Goal: Information Seeking & Learning: Learn about a topic

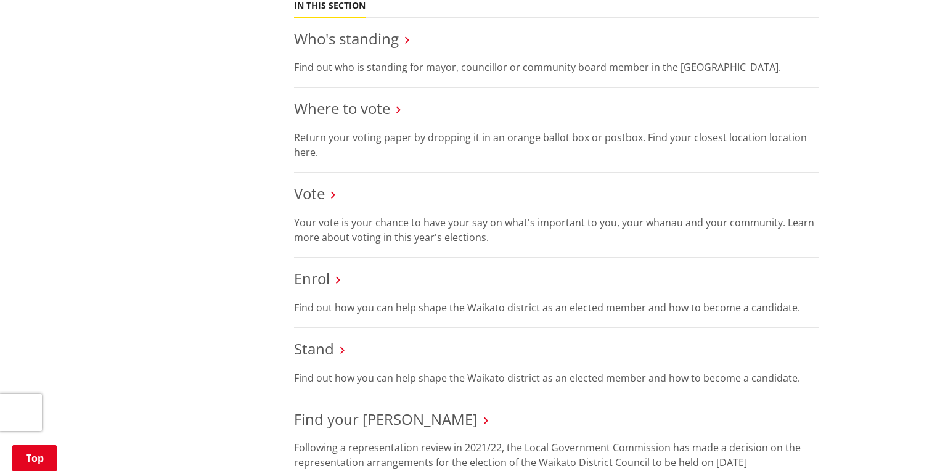
scroll to position [588, 0]
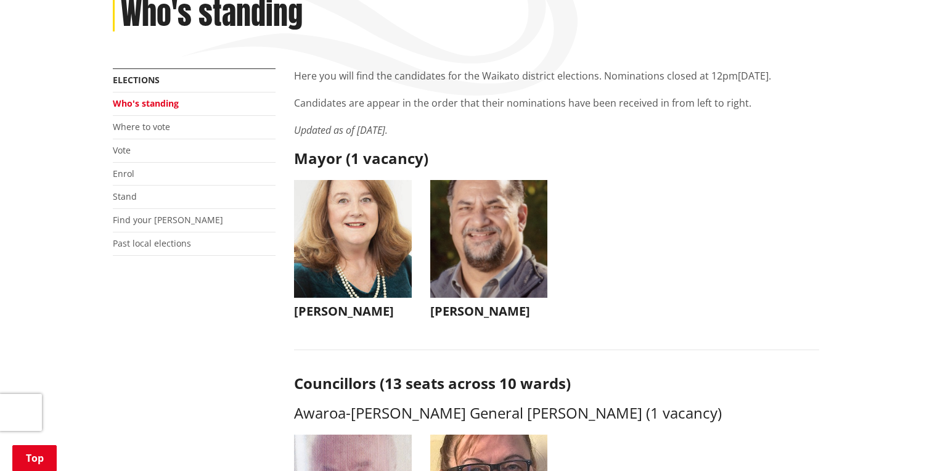
scroll to position [163, 0]
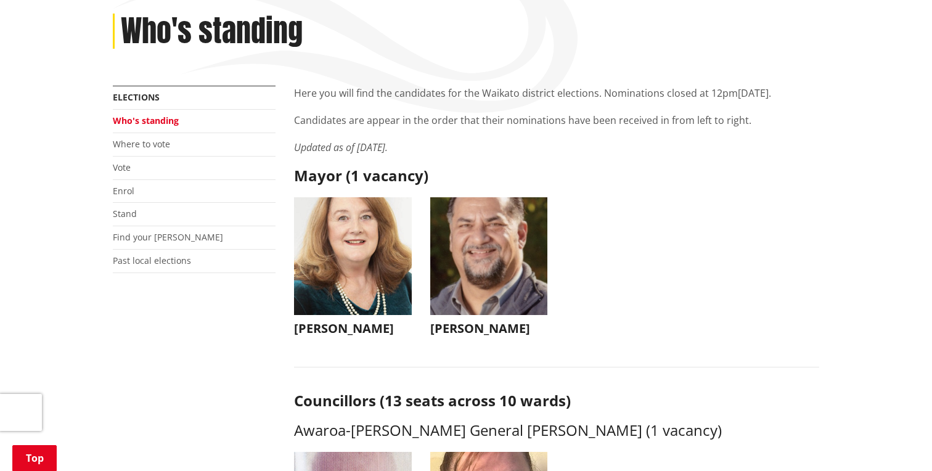
click at [603, 260] on ul "Jacqui Church Jacqui Church jacqui@jacquichurch.com +64 21 869 976 It has been …" at bounding box center [557, 278] width 544 height 163
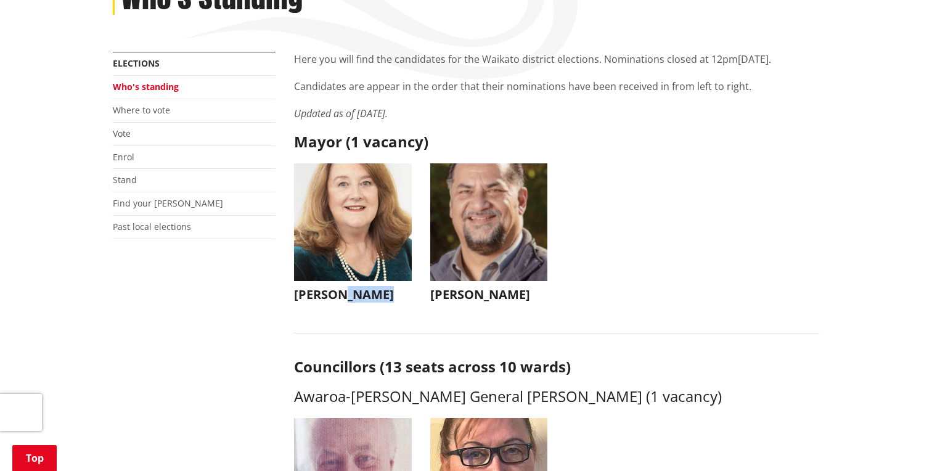
scroll to position [171, 0]
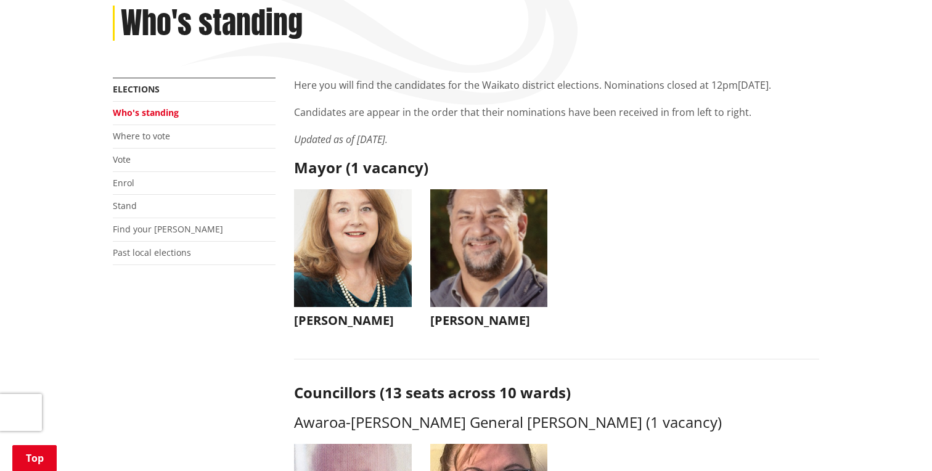
click at [709, 219] on ul "Jacqui Church Jacqui Church jacqui@jacquichurch.com +64 21 869 976 It has been …" at bounding box center [557, 270] width 544 height 163
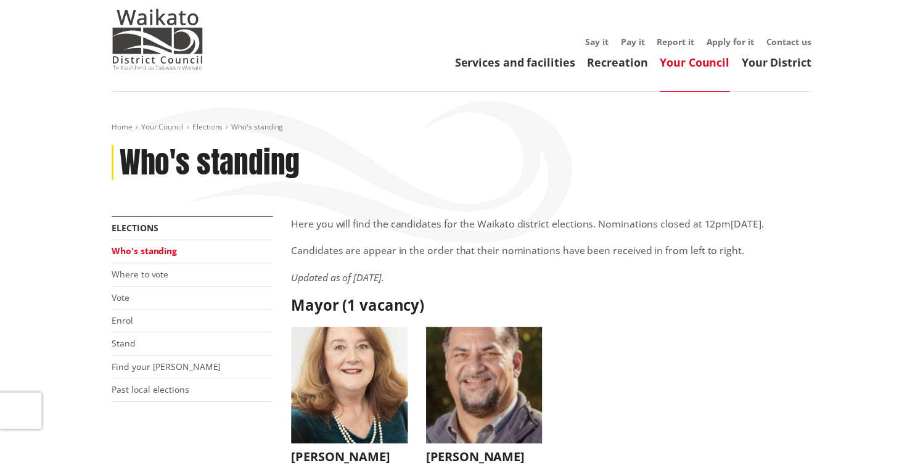
scroll to position [32, 0]
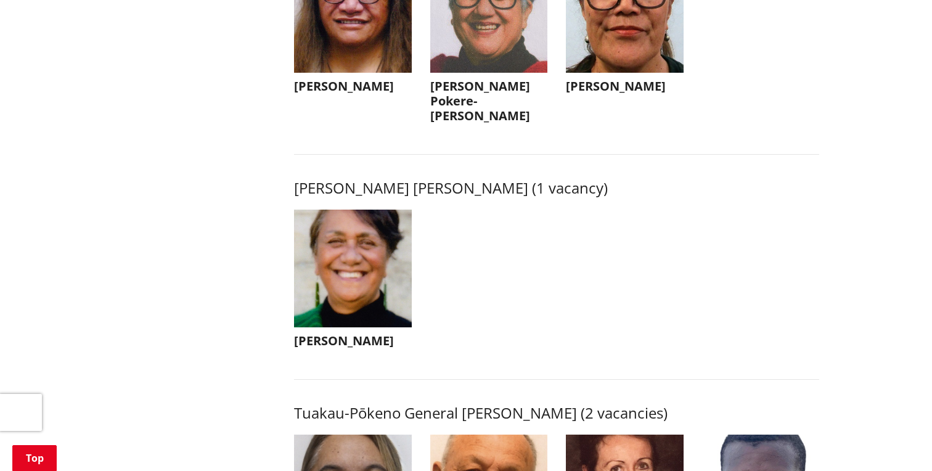
scroll to position [1769, 0]
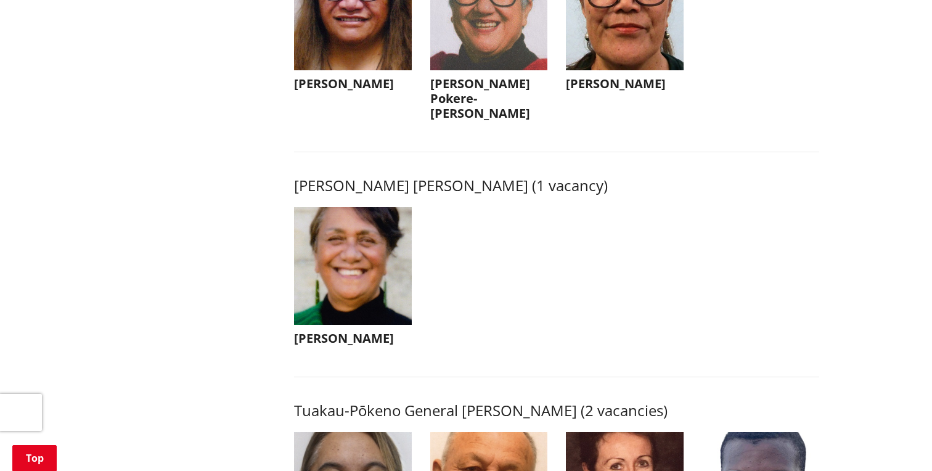
click at [333, 337] on h3 "Tilly Turner" at bounding box center [353, 338] width 118 height 15
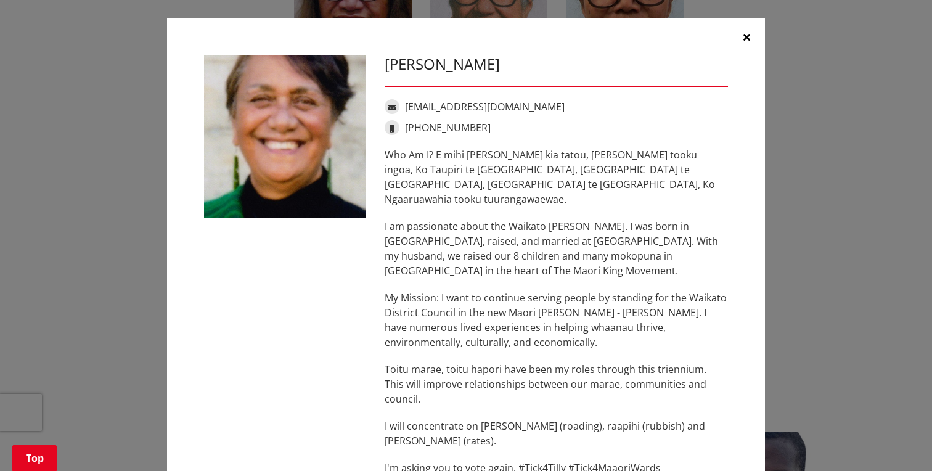
click at [333, 337] on div "Tilly Turner tilly.turner1951@gmail.com +64 20 402 82705 Who Am I? E mihi ana k…" at bounding box center [466, 271] width 542 height 432
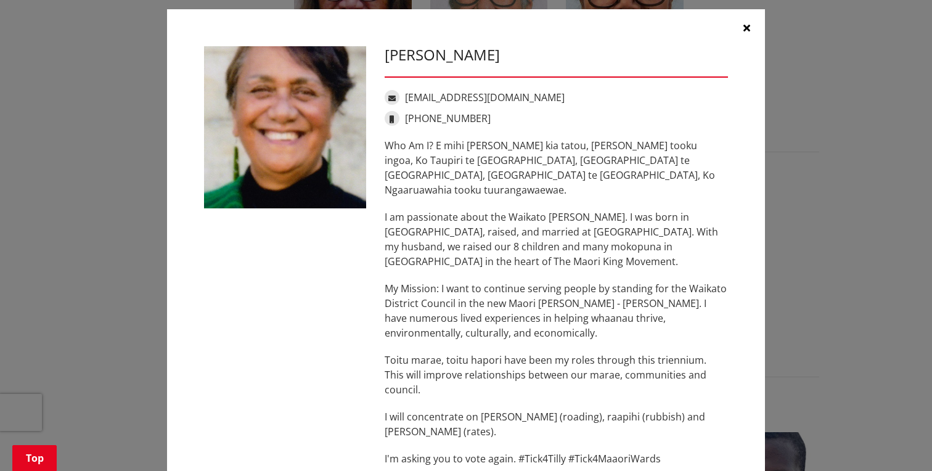
scroll to position [8, 0]
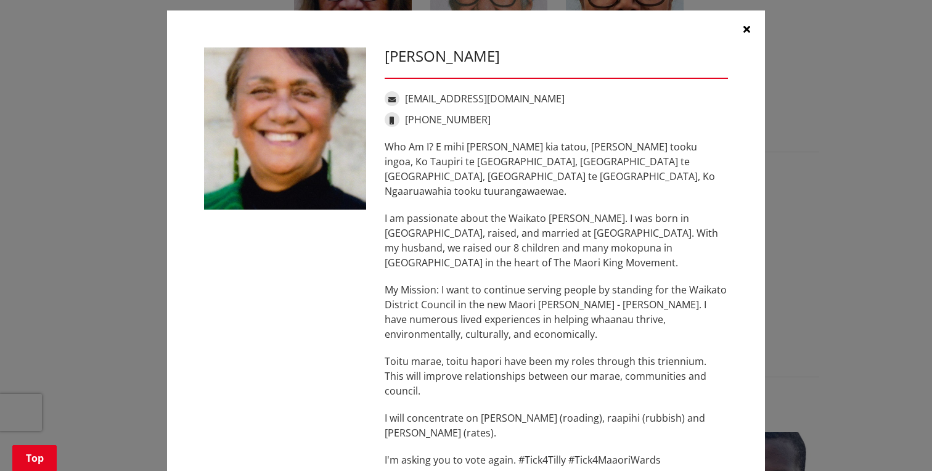
click at [746, 22] on button "button" at bounding box center [746, 28] width 37 height 37
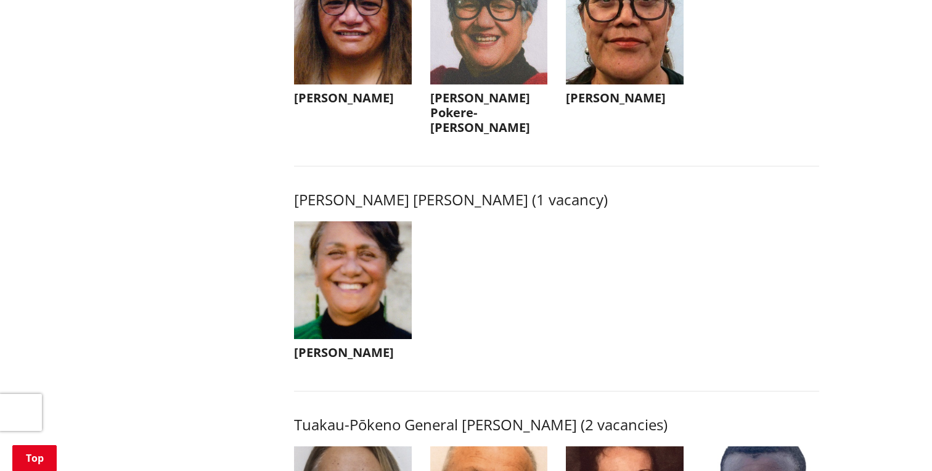
scroll to position [1755, 0]
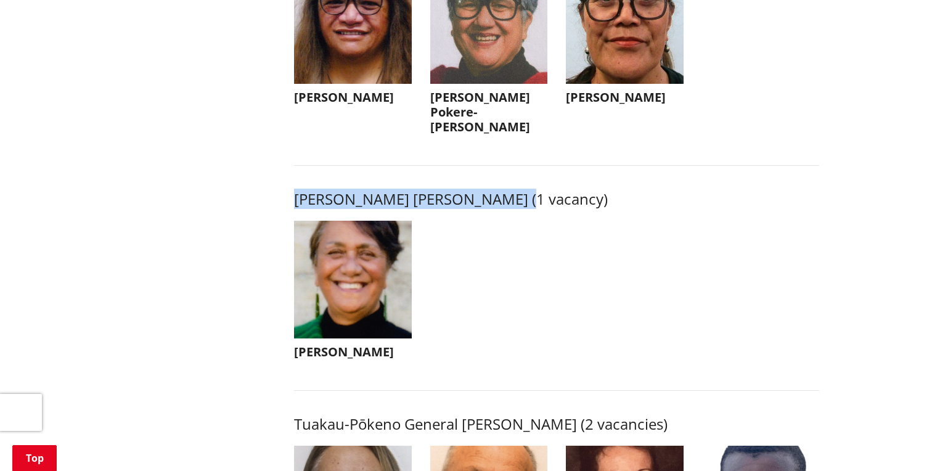
drag, startPoint x: 295, startPoint y: 198, endPoint x: 509, endPoint y: 198, distance: 213.9
click at [510, 198] on h3 "Tai Runga Takiwaa Maaori Ward (1 vacancy)" at bounding box center [556, 199] width 525 height 18
copy h3 "Tai Runga Takiwaa Maaori Ward"
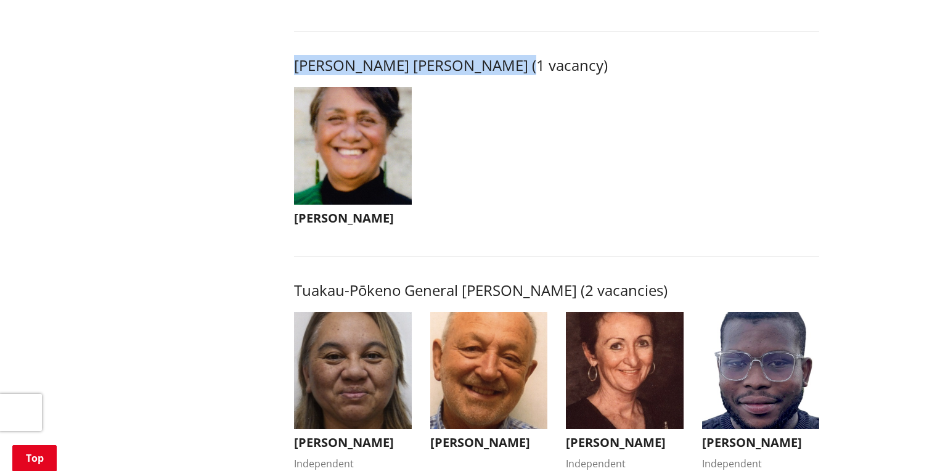
scroll to position [1890, 0]
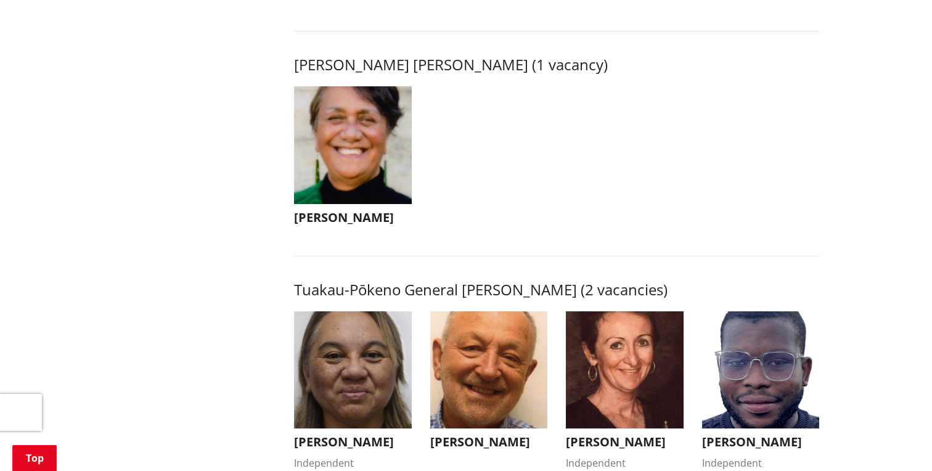
click at [644, 192] on ul "Tilly Turner Tilly Turner tilly.turner1951@gmail.com +64 20 402 82705 Who Am I?…" at bounding box center [557, 167] width 544 height 163
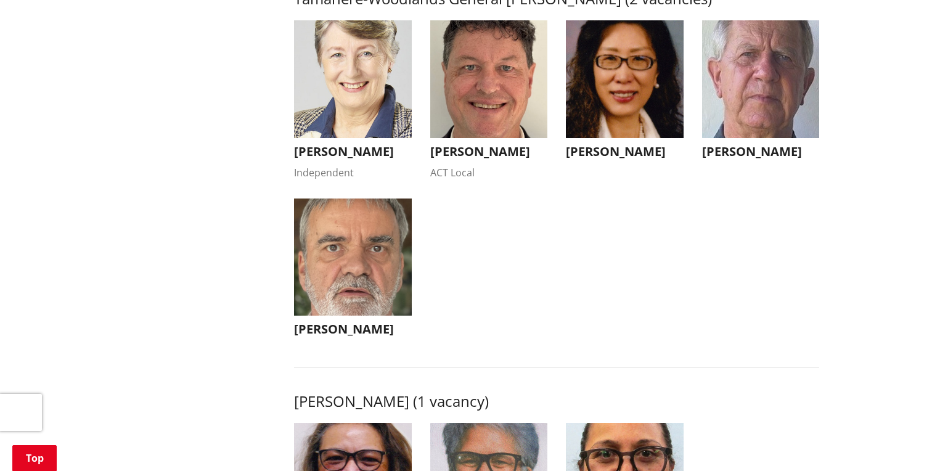
scroll to position [1295, 0]
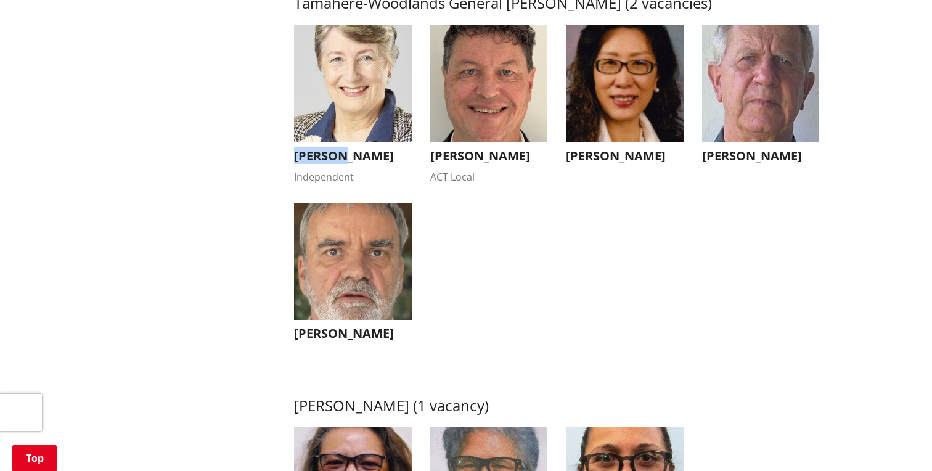
click at [297, 163] on h3 "Crystal Beavis" at bounding box center [353, 156] width 118 height 15
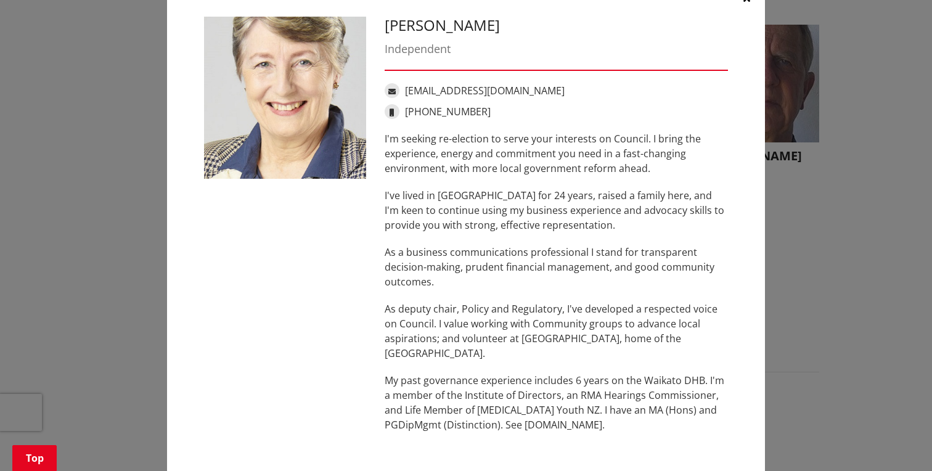
scroll to position [41, 0]
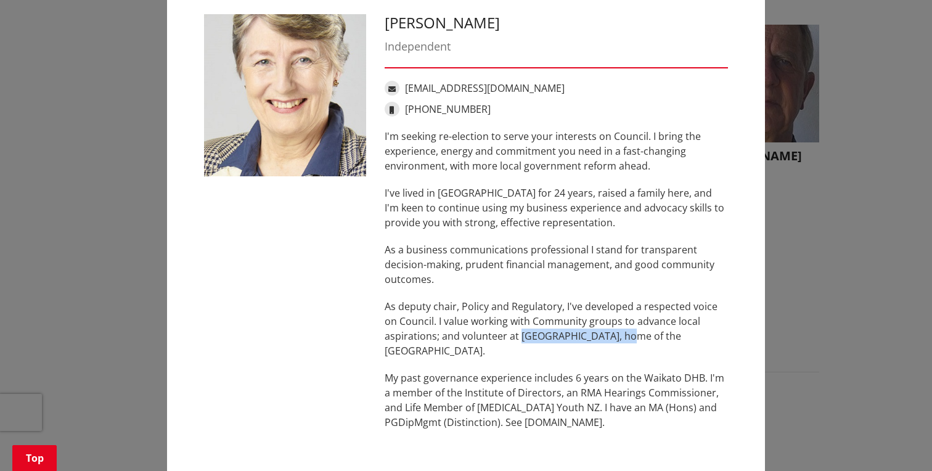
drag, startPoint x: 521, startPoint y: 338, endPoint x: 623, endPoint y: 339, distance: 101.7
click at [623, 339] on p "As deputy chair, Policy and Regulatory, I've developed a respected voice on Cou…" at bounding box center [556, 328] width 343 height 59
copy p "St Stephen's Tamahere"
click at [565, 289] on div "I'm seeking re-election to serve your interests on Council. I bring the experie…" at bounding box center [556, 279] width 343 height 301
click at [825, 118] on div "Crystal Beavis Independent crystal.beavis@gmail.com +64 275 957 927 I'm seeking…" at bounding box center [466, 228] width 883 height 539
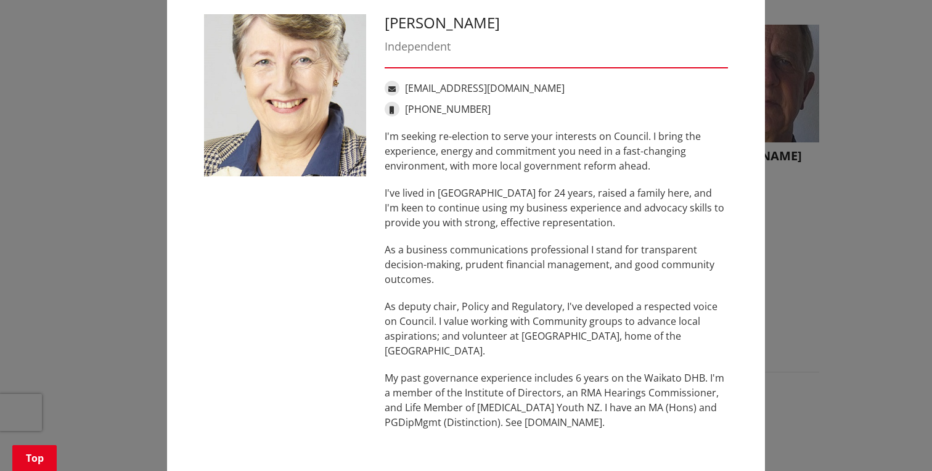
click at [885, 155] on div "Crystal Beavis Independent crystal.beavis@gmail.com +64 275 957 927 I'm seeking…" at bounding box center [466, 228] width 883 height 539
click at [175, 110] on div "Crystal Beavis Independent crystal.beavis@gmail.com +64 275 957 927 I'm seeking…" at bounding box center [466, 228] width 598 height 502
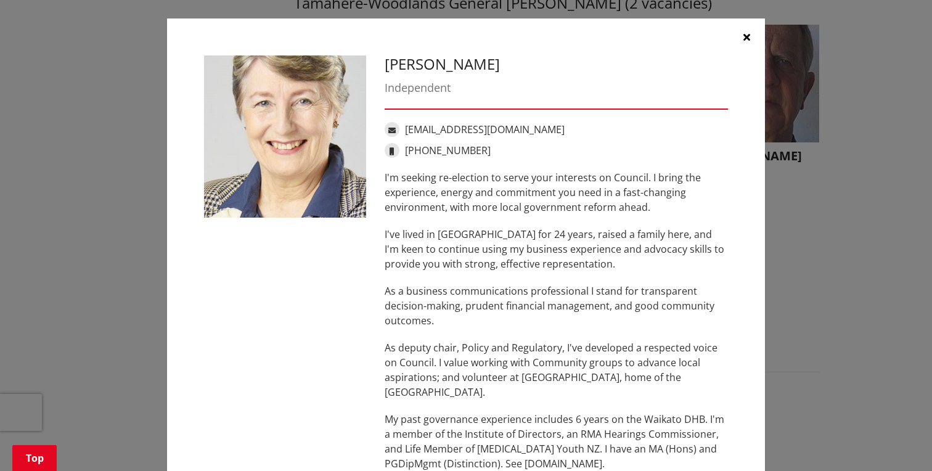
click at [748, 34] on icon "button" at bounding box center [746, 37] width 7 height 10
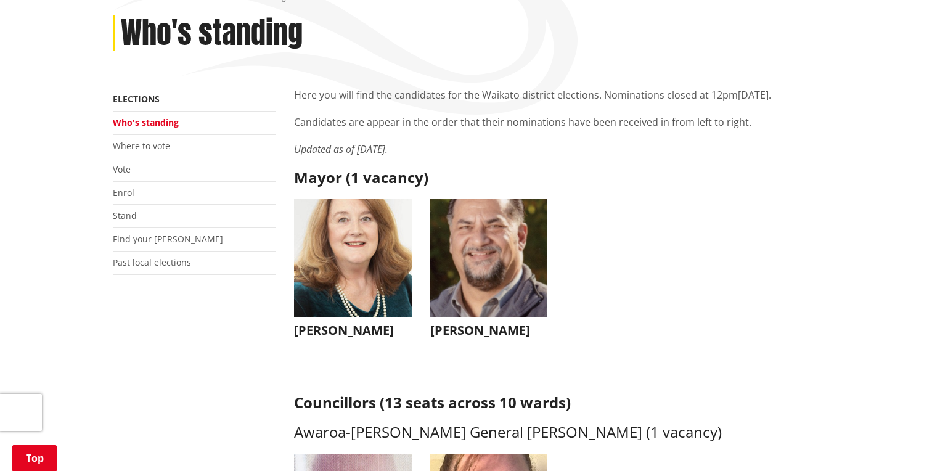
scroll to position [164, 0]
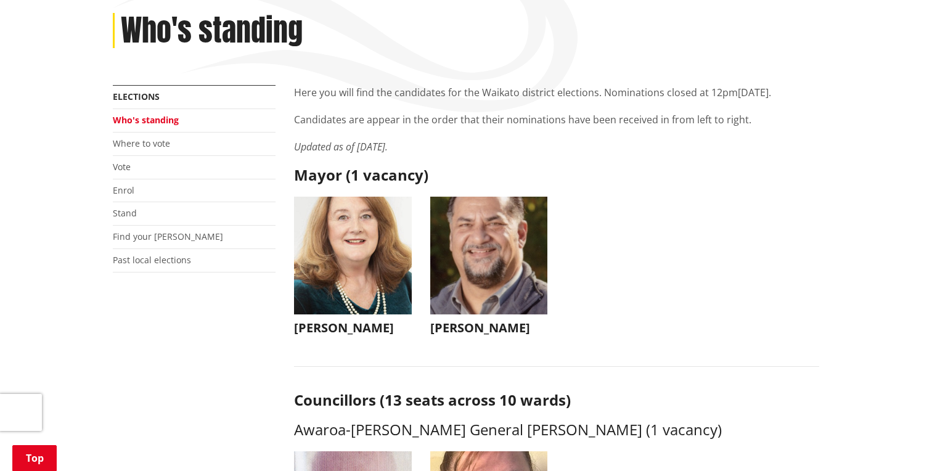
click at [335, 330] on h3 "Jacqui Church" at bounding box center [353, 328] width 118 height 15
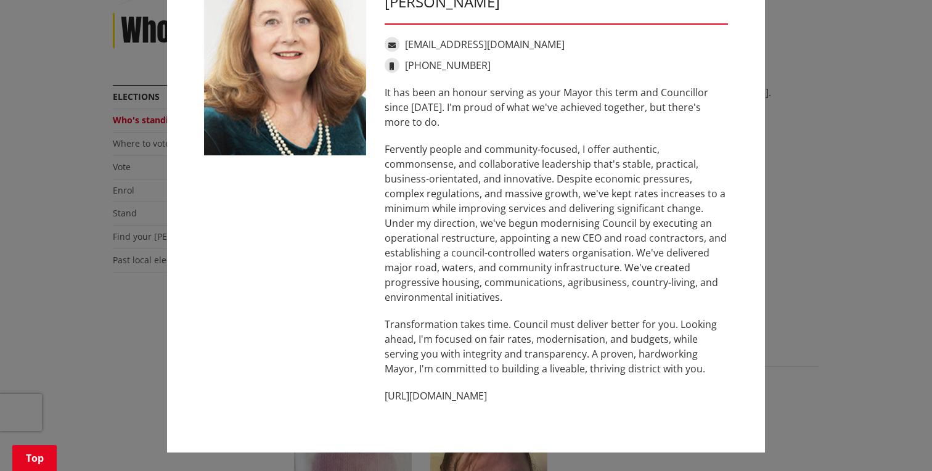
scroll to position [0, 0]
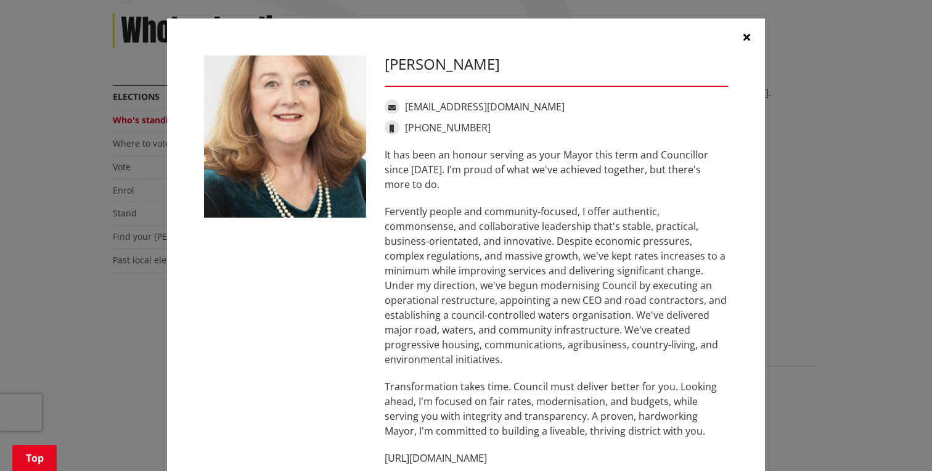
click at [744, 41] on icon "button" at bounding box center [746, 37] width 7 height 10
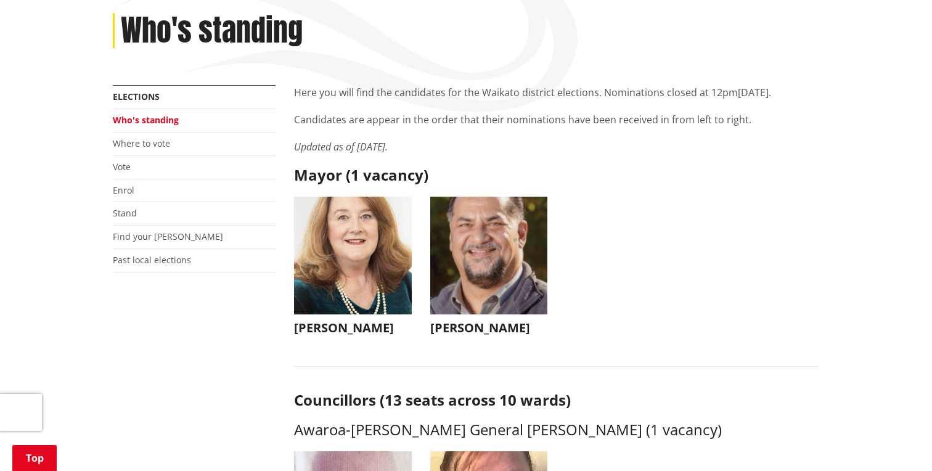
click at [363, 325] on h3 "Jacqui Church" at bounding box center [353, 328] width 118 height 15
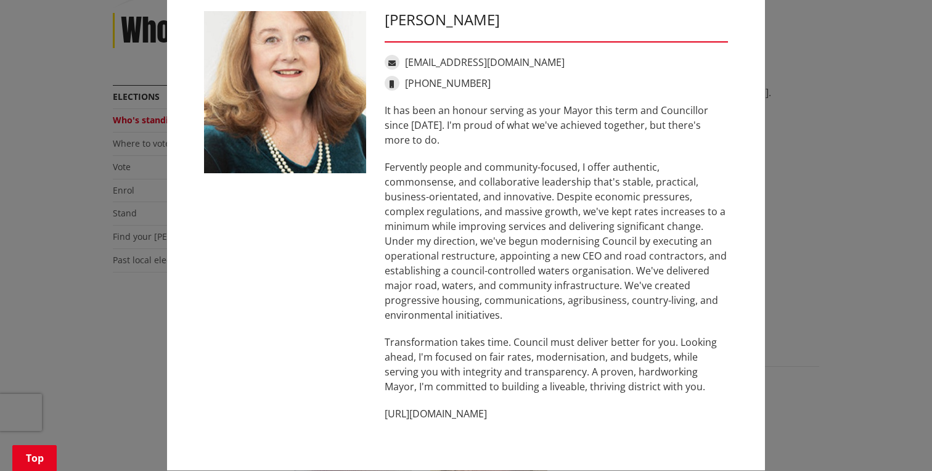
scroll to position [62, 0]
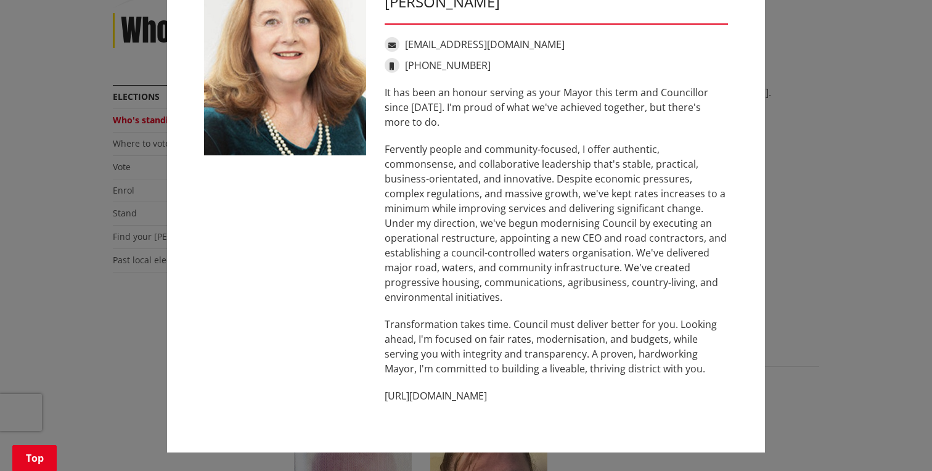
click at [475, 398] on p "http://www.jacquichurch.com" at bounding box center [556, 395] width 343 height 15
copy ul "http://www.jacquichurch.com"
click at [645, 303] on p "Fervently people and community-focused, I offer authentic, commonsense, and col…" at bounding box center [556, 223] width 343 height 163
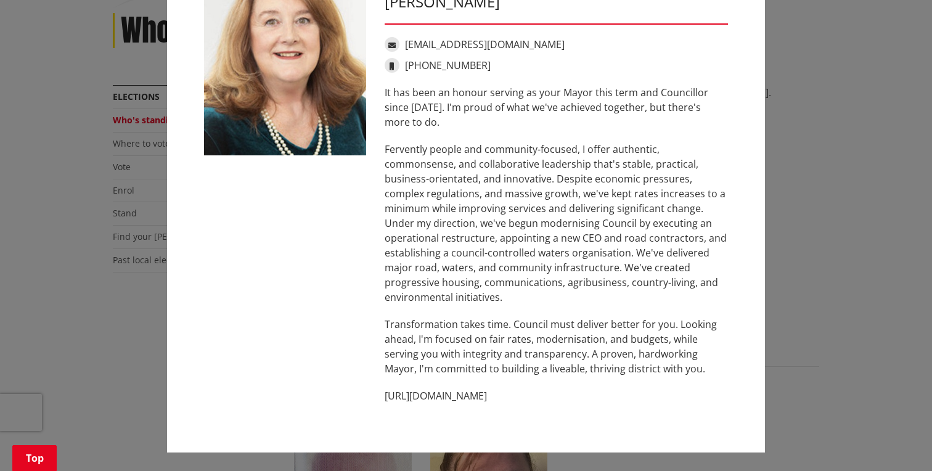
click at [778, 168] on div "Jacqui Church jacqui@jacquichurch.com +64 21 869 976 It has been an honour serv…" at bounding box center [466, 204] width 883 height 533
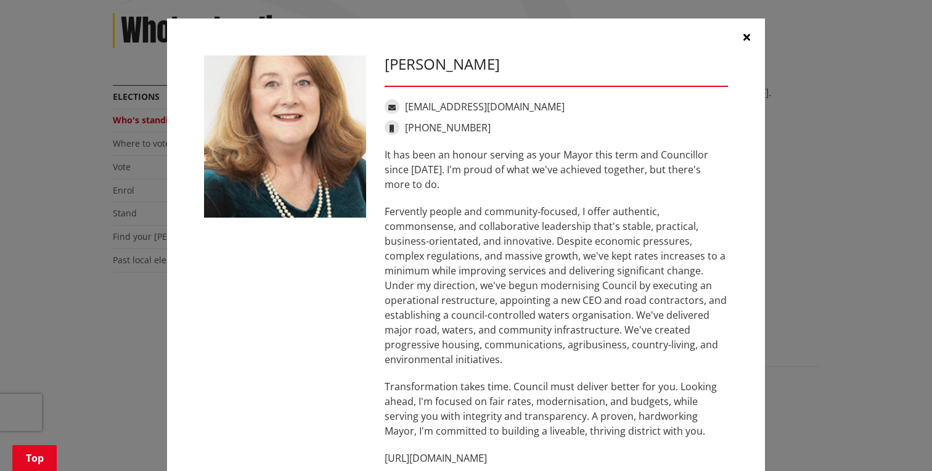
click at [750, 33] on button "button" at bounding box center [746, 36] width 37 height 37
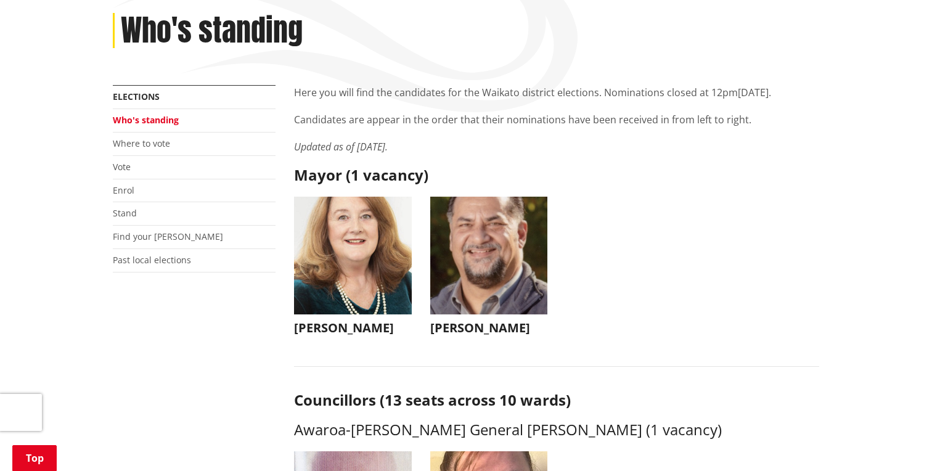
click at [449, 326] on h3 "Aksel Bech" at bounding box center [489, 328] width 118 height 15
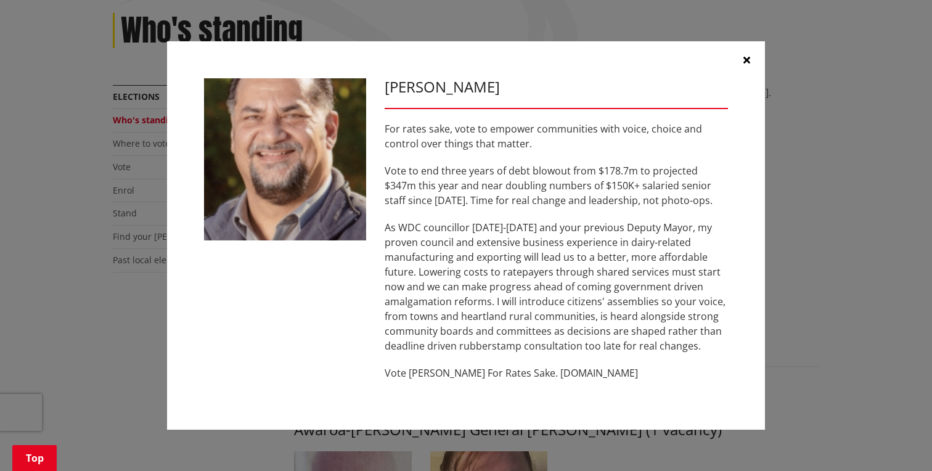
click at [746, 59] on icon "button" at bounding box center [746, 60] width 7 height 10
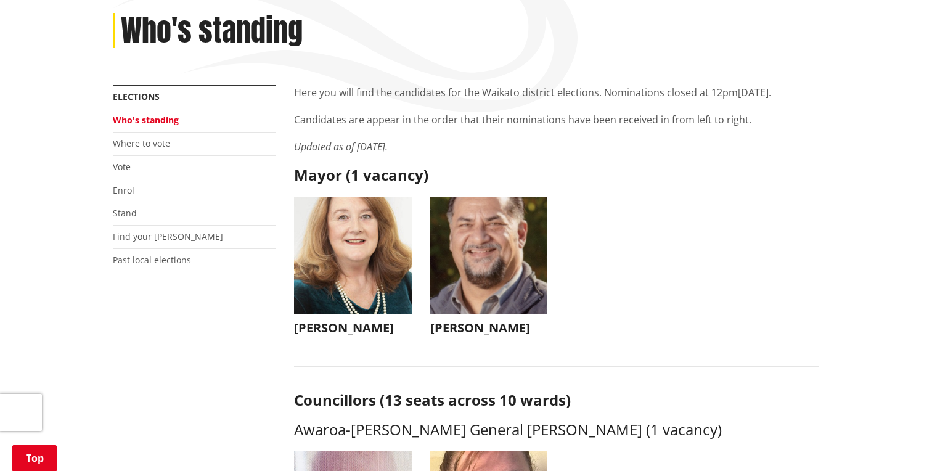
click at [335, 333] on h3 "Jacqui Church" at bounding box center [353, 328] width 118 height 15
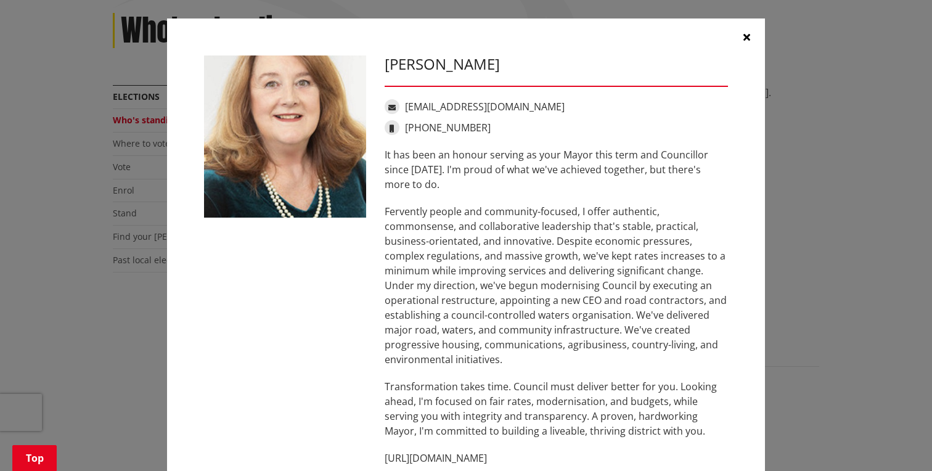
click at [744, 35] on icon "button" at bounding box center [746, 37] width 7 height 10
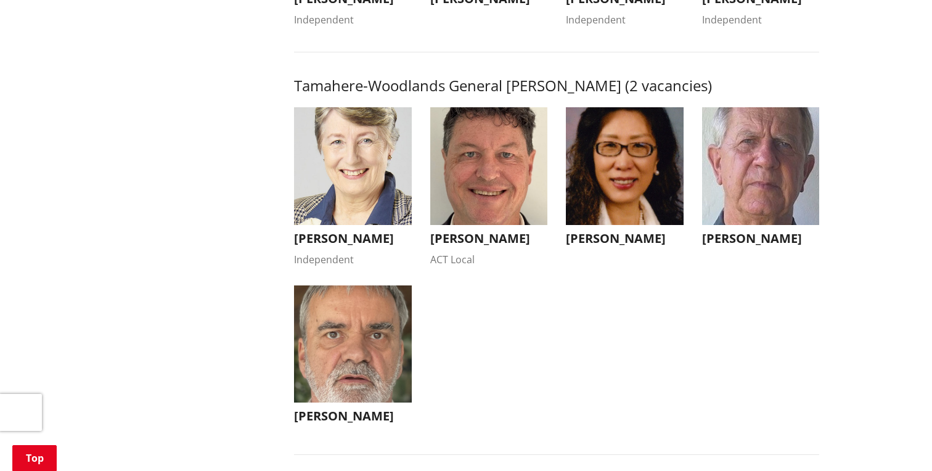
scroll to position [1209, 0]
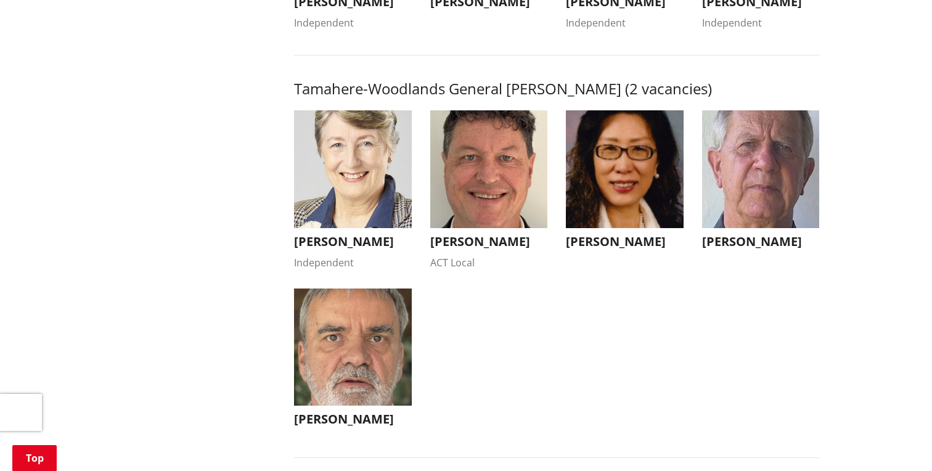
click at [332, 249] on h3 "Crystal Beavis" at bounding box center [353, 241] width 118 height 15
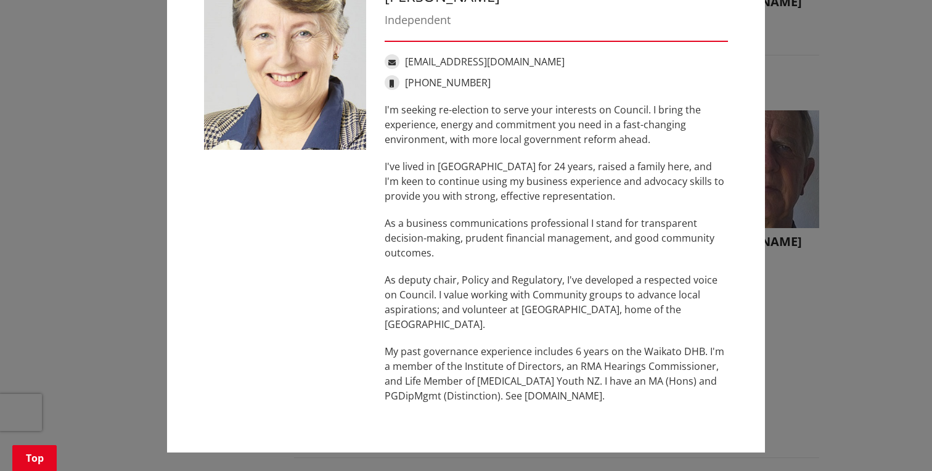
scroll to position [0, 0]
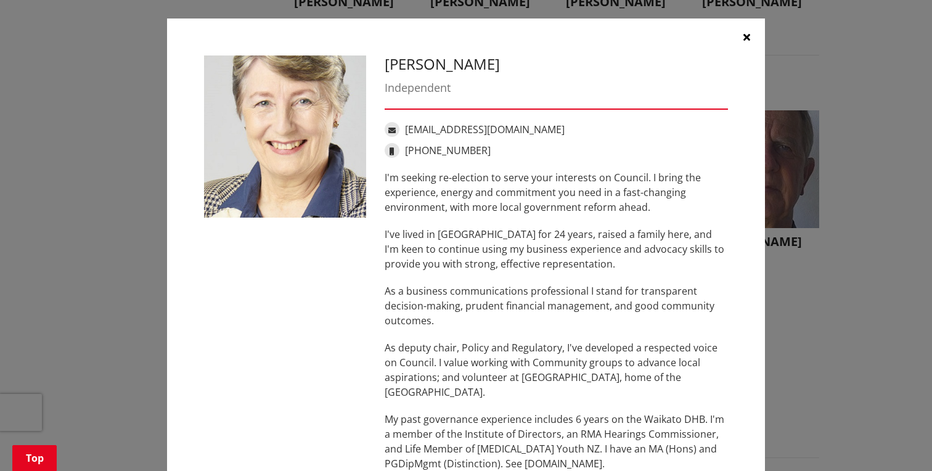
click at [749, 38] on icon "button" at bounding box center [746, 37] width 7 height 10
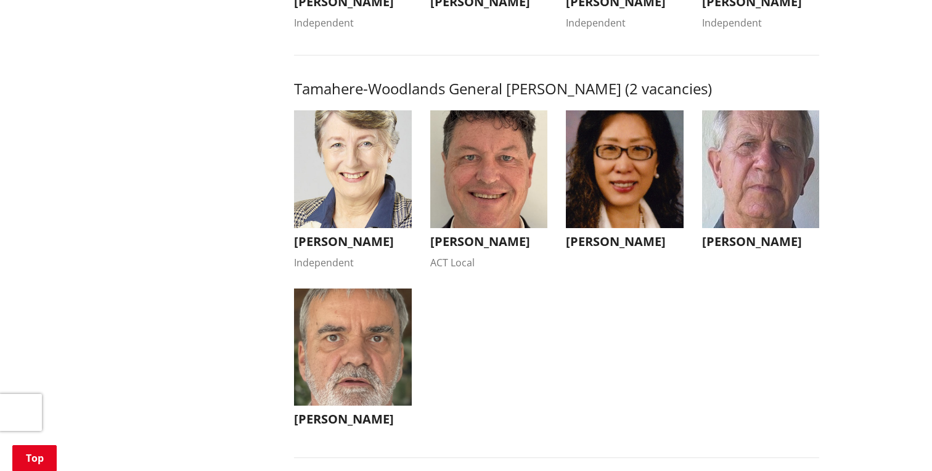
click at [607, 249] on h3 "Anne Cao-Oulton" at bounding box center [625, 241] width 118 height 15
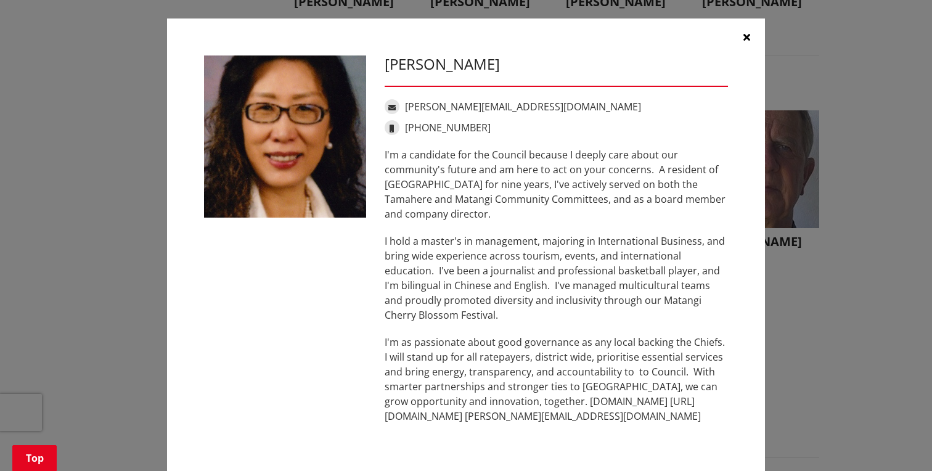
click at [887, 319] on div "Anne Cao-Oulton anne@annecaooulton.com +64 211 348 194 I'm a candidate for the …" at bounding box center [466, 245] width 883 height 491
click at [743, 31] on button "button" at bounding box center [746, 36] width 37 height 37
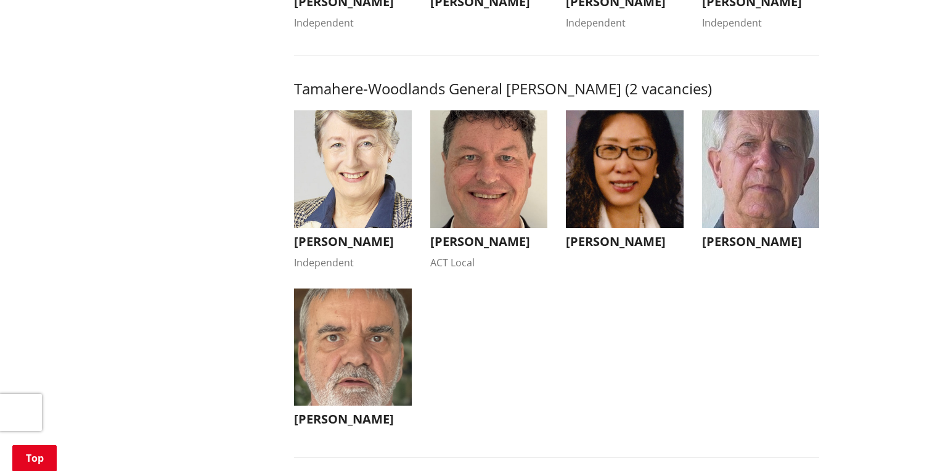
click at [721, 249] on h3 "Mike Keir" at bounding box center [761, 241] width 118 height 15
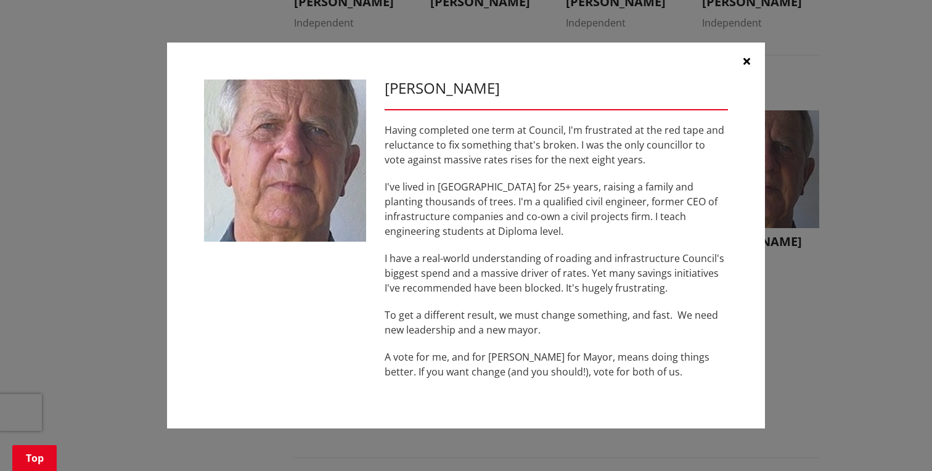
click at [743, 62] on icon "button" at bounding box center [746, 61] width 7 height 10
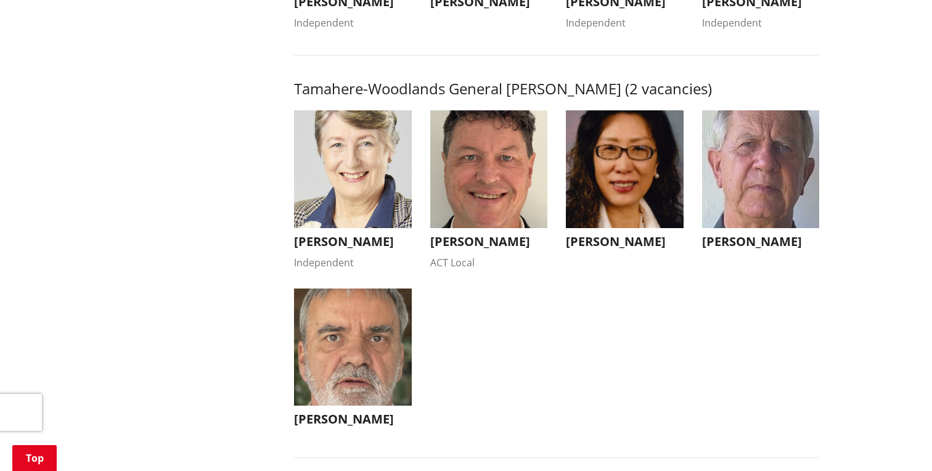
click at [343, 336] on img "button" at bounding box center [353, 347] width 118 height 118
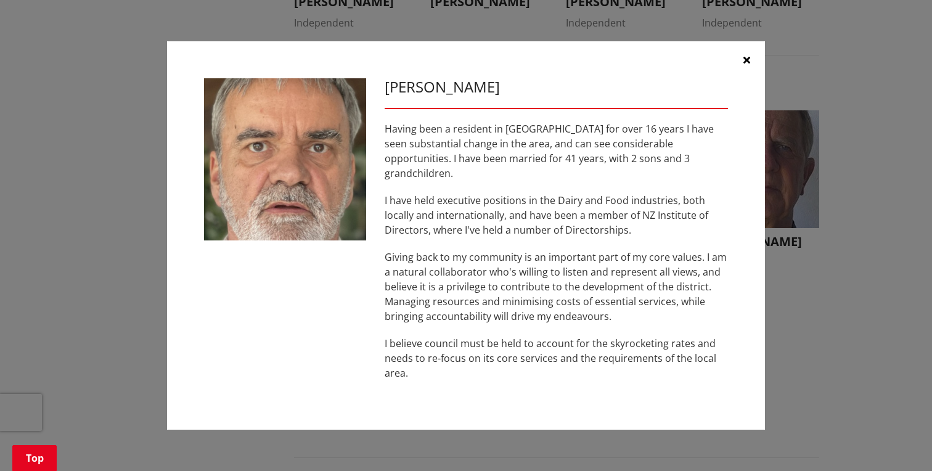
click at [746, 65] on icon "button" at bounding box center [746, 60] width 7 height 10
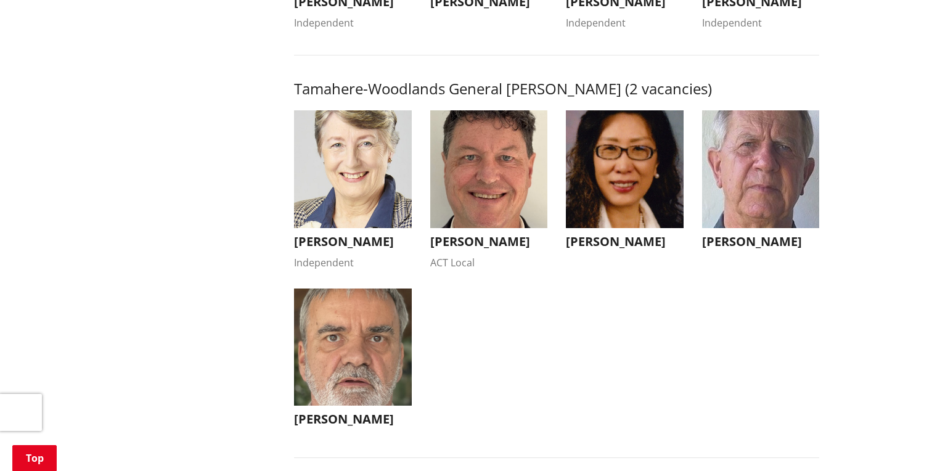
click at [341, 249] on h3 "Crystal Beavis" at bounding box center [353, 241] width 118 height 15
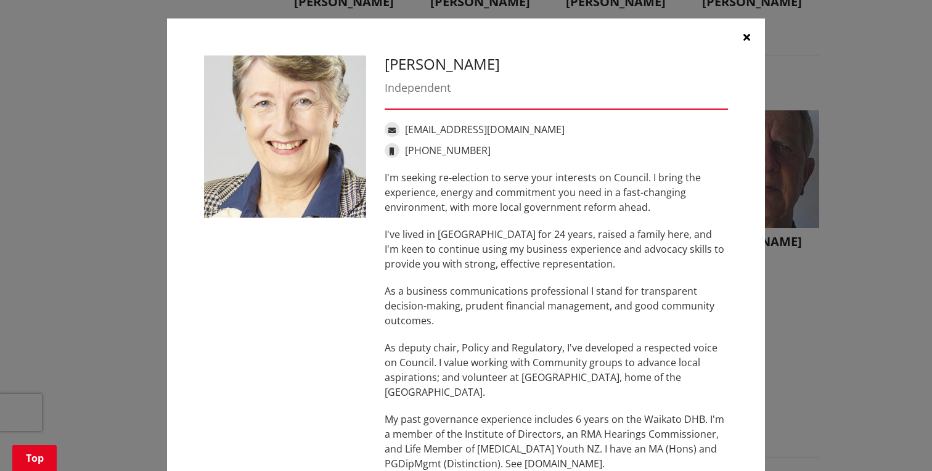
click at [746, 38] on icon "button" at bounding box center [746, 37] width 7 height 10
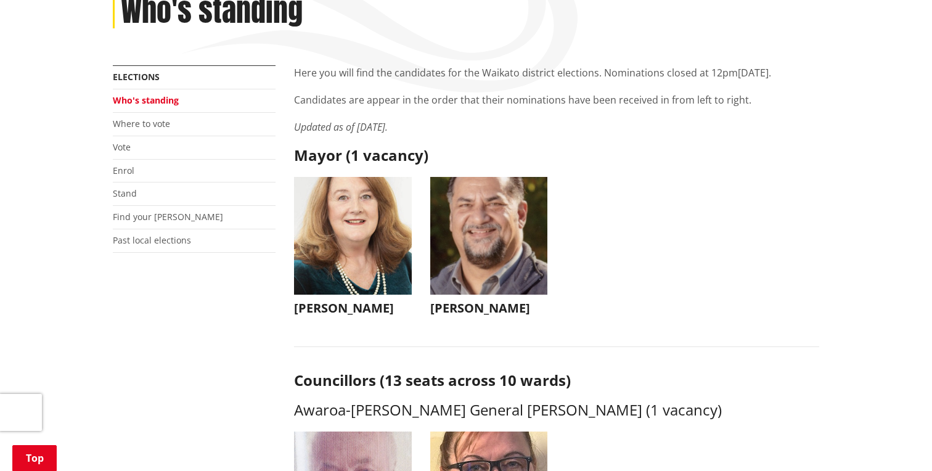
scroll to position [206, 0]
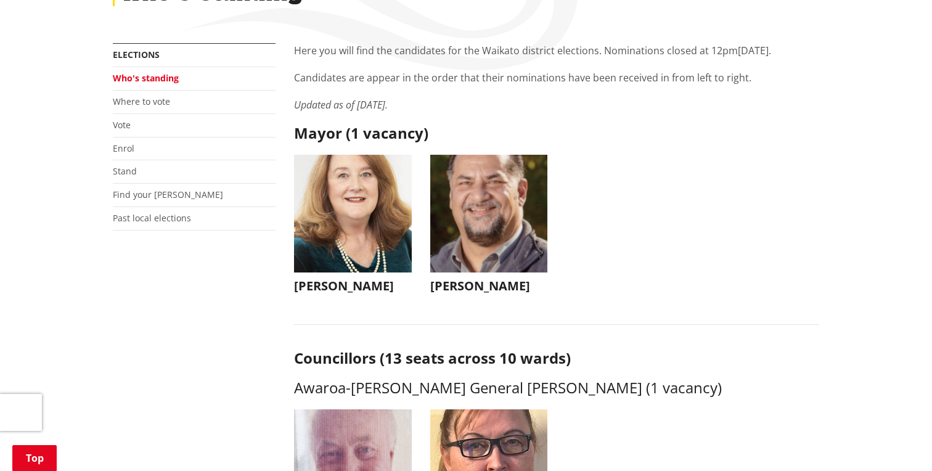
click at [341, 291] on h3 "Jacqui Church" at bounding box center [353, 286] width 118 height 15
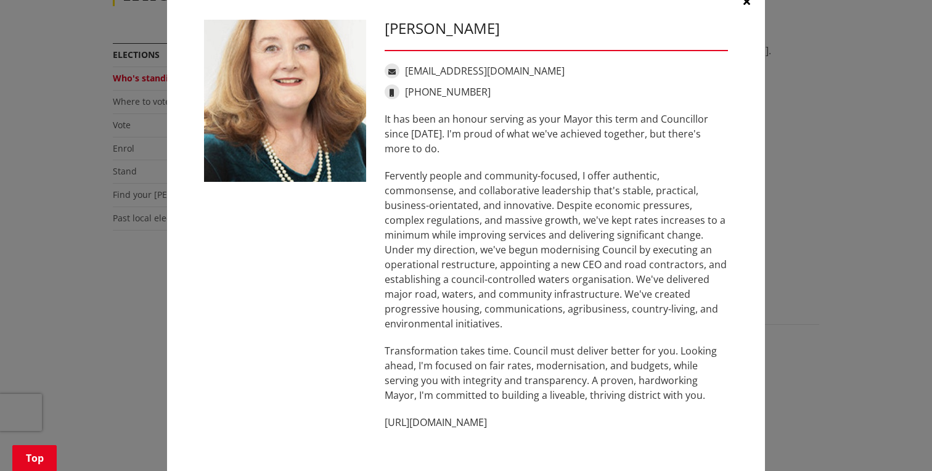
scroll to position [44, 0]
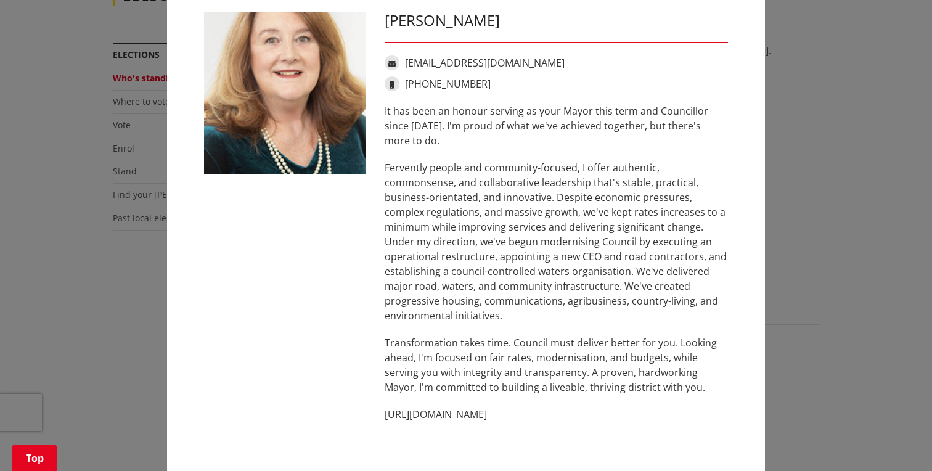
click at [456, 414] on p "http://www.jacquichurch.com" at bounding box center [556, 414] width 343 height 15
copy ul "http://www.jacquichurch.com"
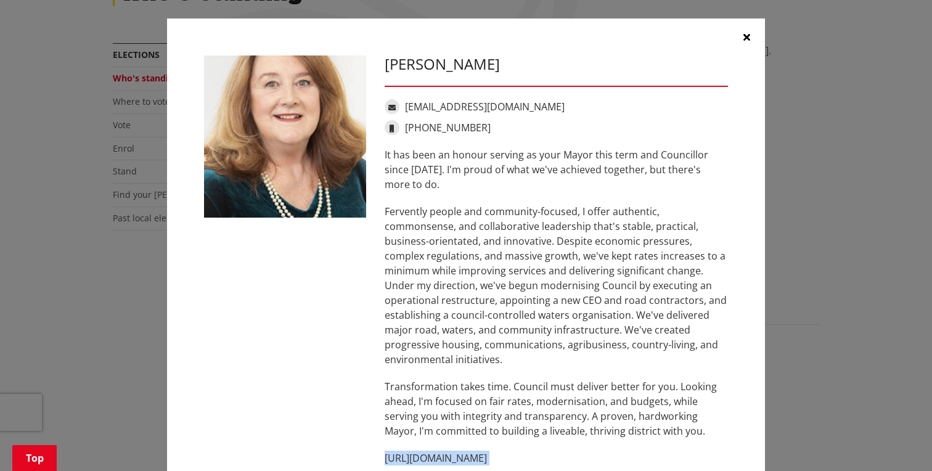
click at [745, 35] on icon "button" at bounding box center [746, 37] width 7 height 10
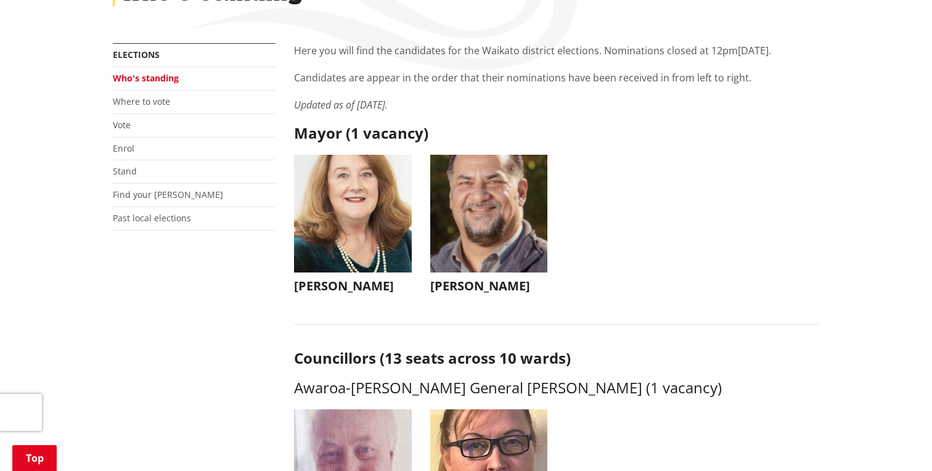
click at [465, 281] on h3 "Aksel Bech" at bounding box center [489, 286] width 118 height 15
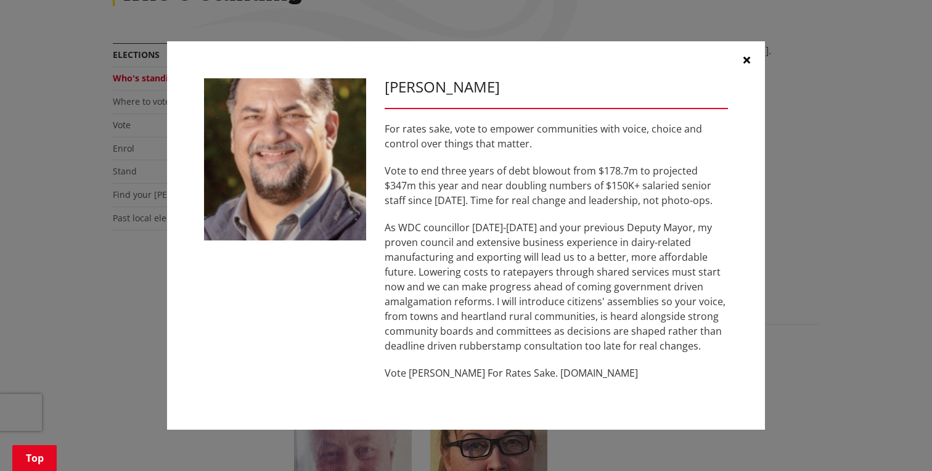
click at [550, 382] on div "Aksel Bech For rates sake, vote to empower communities with voice, choice and c…" at bounding box center [556, 235] width 362 height 315
click at [555, 373] on p "Vote Aksel Bech For Rates Sake. www.akselbech.nz" at bounding box center [556, 373] width 343 height 15
click at [497, 374] on p "Vote Aksel Bech For Rates Sake. www.akselbech.nz" at bounding box center [556, 373] width 343 height 15
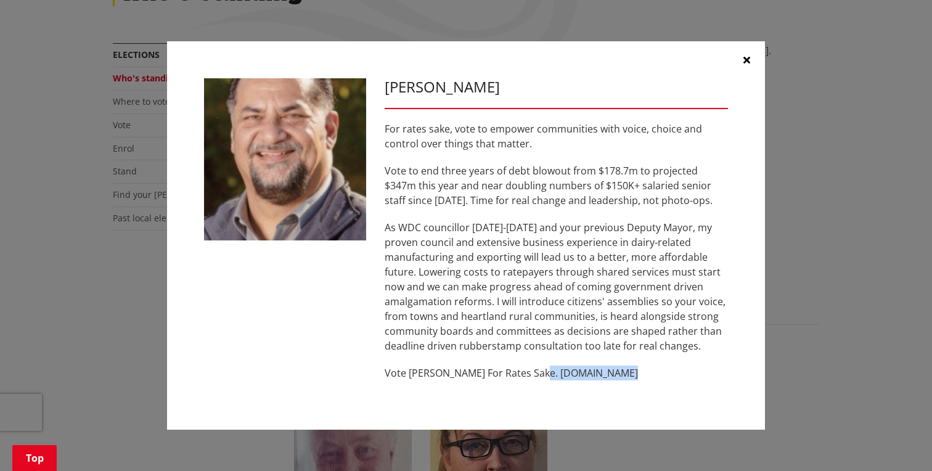
drag, startPoint x: 533, startPoint y: 374, endPoint x: 621, endPoint y: 374, distance: 88.1
click at [621, 374] on p "Vote Aksel Bech For Rates Sake. www.akselbech.nz" at bounding box center [556, 373] width 343 height 15
copy p "www.akselbech.nz"
click at [742, 55] on button "button" at bounding box center [746, 59] width 37 height 37
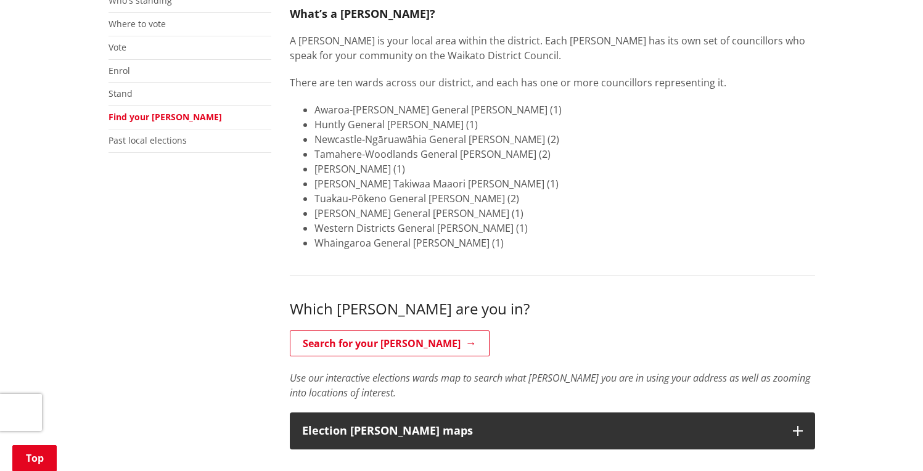
scroll to position [291, 0]
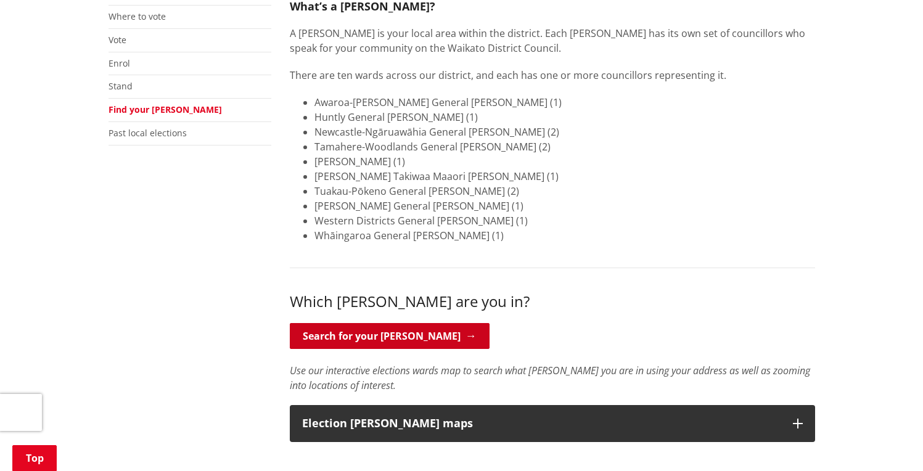
click at [425, 336] on link "Search for your ward" at bounding box center [390, 336] width 200 height 26
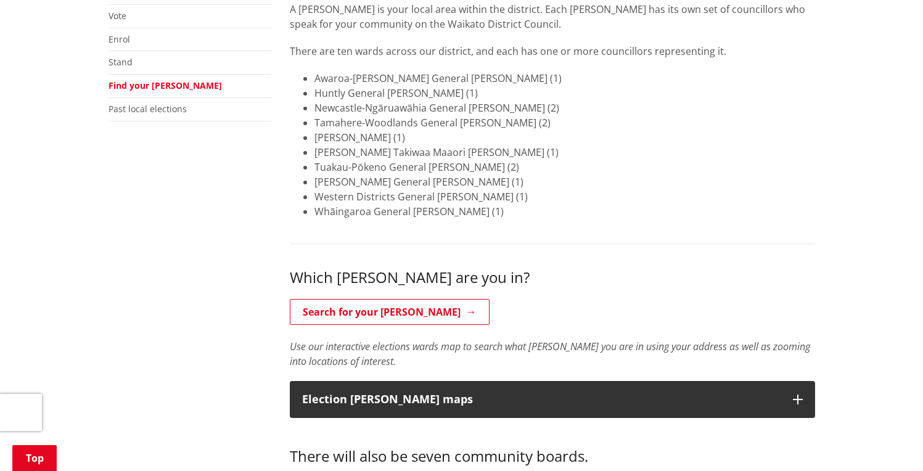
scroll to position [322, 0]
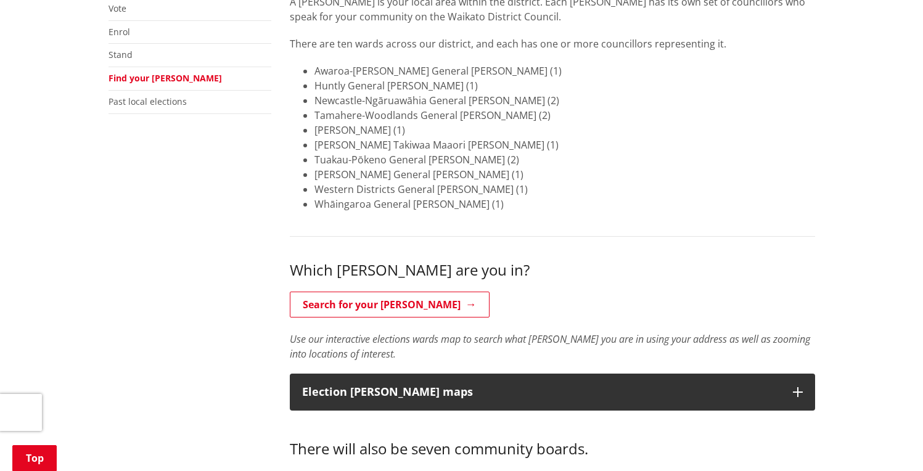
click at [671, 358] on p "Use our interactive elections wards map to search what ward you are in using yo…" at bounding box center [552, 347] width 525 height 30
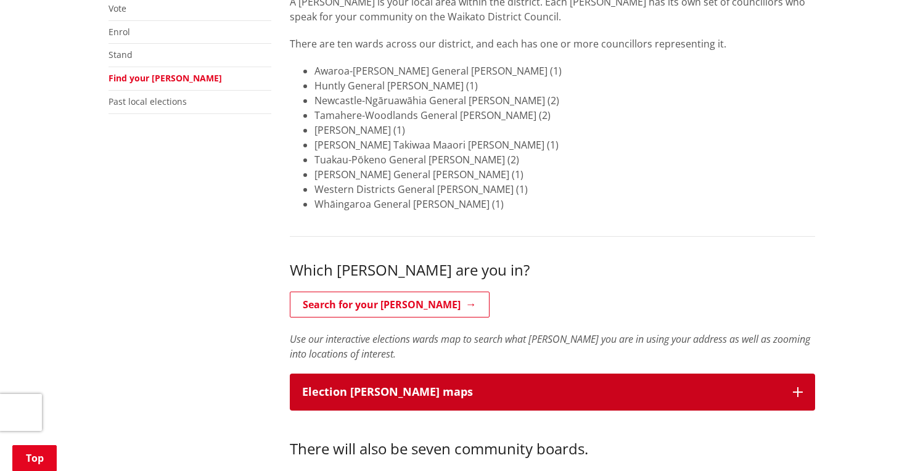
click at [666, 376] on button "Election ward maps" at bounding box center [552, 392] width 525 height 37
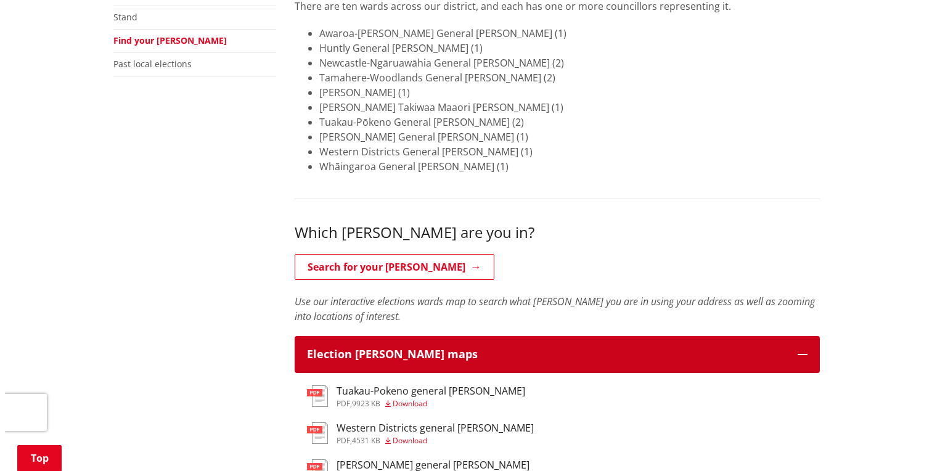
scroll to position [215, 0]
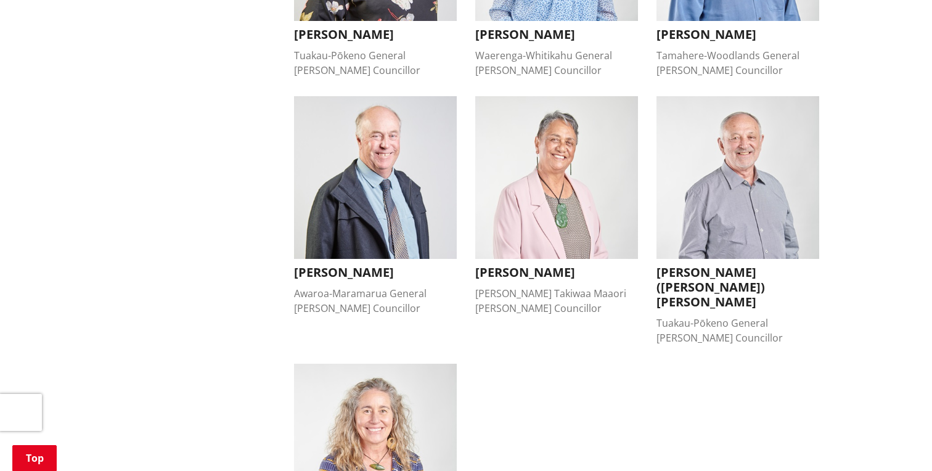
scroll to position [974, 0]
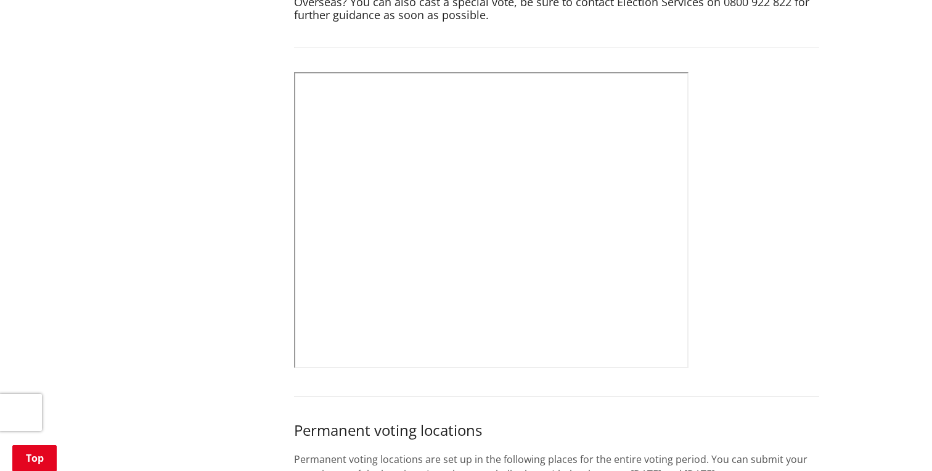
scroll to position [584, 0]
